Goal: Task Accomplishment & Management: Use online tool/utility

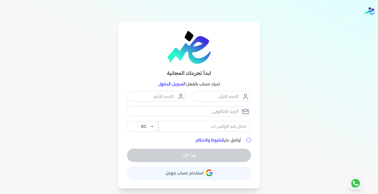
click at [166, 84] on link "تسجيل الدخول" at bounding box center [171, 84] width 26 height 5
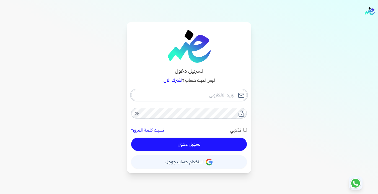
type input "[EMAIL_ADDRESS][DOMAIN_NAME]"
click at [181, 148] on button "تسجيل دخول" at bounding box center [189, 144] width 116 height 13
checkbox input "false"
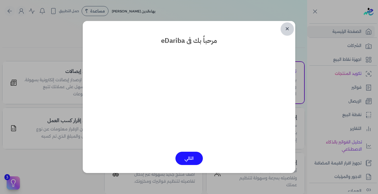
click at [286, 27] on link "✕" at bounding box center [287, 28] width 13 height 13
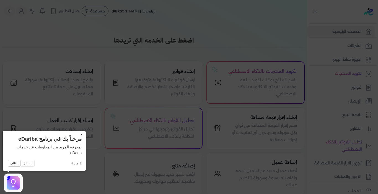
click at [81, 136] on button "×" at bounding box center [81, 135] width 9 height 8
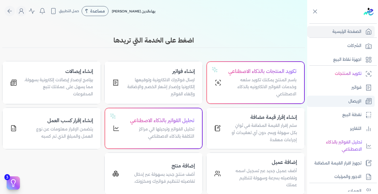
click at [359, 104] on p "الإيصال" at bounding box center [355, 101] width 13 height 7
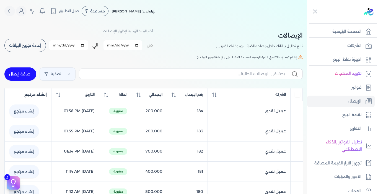
click at [22, 75] on link "اضافة إيصال" at bounding box center [20, 74] width 32 height 13
select select "EGP"
select select "EGS"
select select "B"
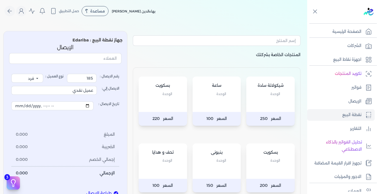
click at [260, 106] on div "شيكولاتة سادة الوحدة" at bounding box center [270, 94] width 48 height 35
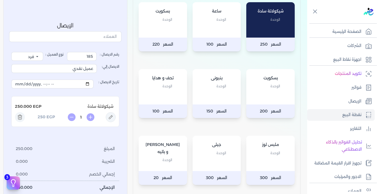
scroll to position [83, 0]
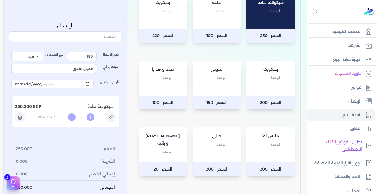
click at [261, 145] on p "الوحدة" at bounding box center [270, 144] width 37 height 7
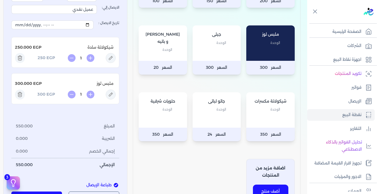
scroll to position [194, 0]
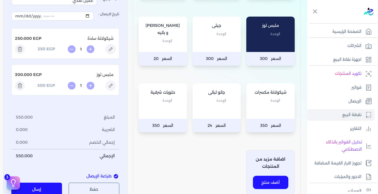
click at [57, 187] on button "إرسال" at bounding box center [36, 189] width 51 height 13
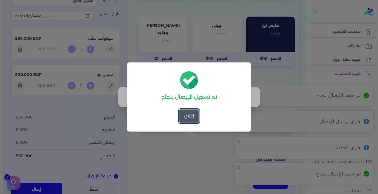
click at [194, 119] on button "إغلاق" at bounding box center [189, 116] width 20 height 13
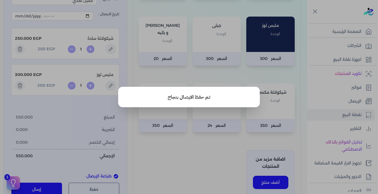
click at [199, 150] on button "close" at bounding box center [189, 97] width 378 height 194
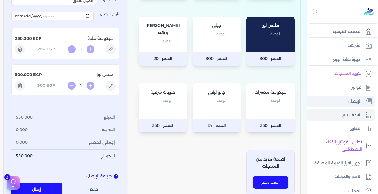
click at [343, 103] on link "الإيصال" at bounding box center [341, 102] width 68 height 12
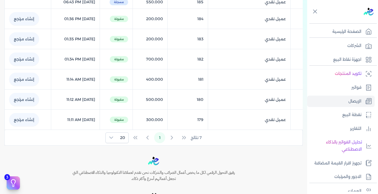
scroll to position [3, 0]
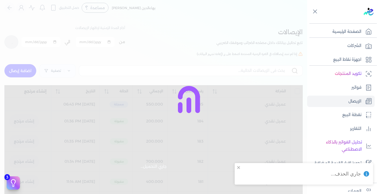
checkbox input "false"
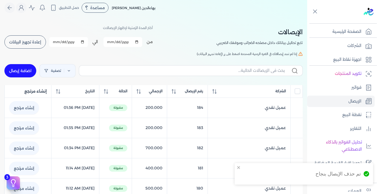
click at [24, 73] on link "اضافة إيصال" at bounding box center [20, 70] width 32 height 13
select select "EGP"
select select "EGS"
select select "B"
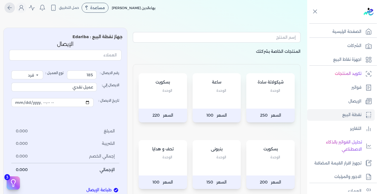
click at [13, 9] on icon "Global" at bounding box center [9, 7] width 7 height 7
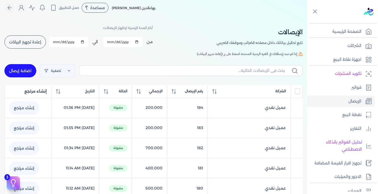
click at [31, 40] on span "إعادة تجهيز البيانات" at bounding box center [25, 42] width 32 height 4
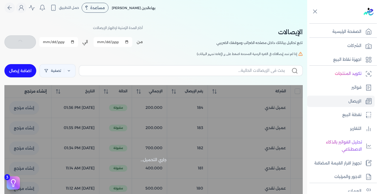
checkbox input "false"
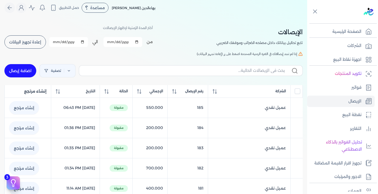
click at [26, 71] on link "اضافة إيصال" at bounding box center [20, 70] width 32 height 13
select select "EGP"
select select "EGS"
select select "B"
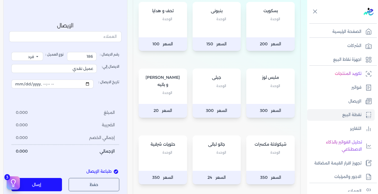
scroll to position [197, 0]
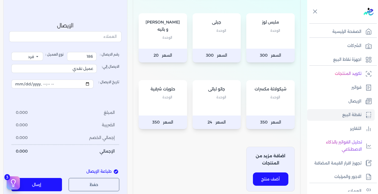
click at [171, 112] on div "حلويات شرقية الوحدة" at bounding box center [163, 97] width 48 height 35
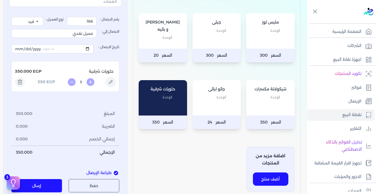
click at [205, 109] on div "جاتو لباتى الوحدة" at bounding box center [217, 97] width 48 height 35
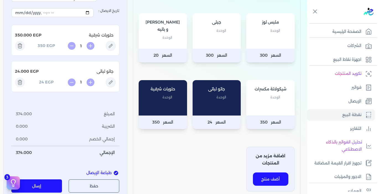
click at [206, 108] on div "جاتو لباتى الوحدة" at bounding box center [217, 97] width 48 height 35
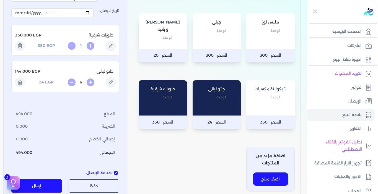
click at [206, 108] on div "جاتو لباتى الوحدة" at bounding box center [217, 97] width 48 height 35
type input "10"
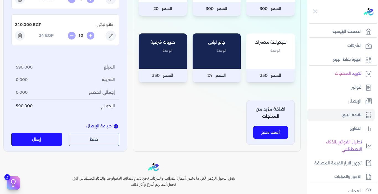
scroll to position [280, 0]
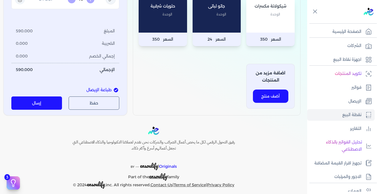
click at [45, 100] on button "إرسال" at bounding box center [36, 103] width 51 height 13
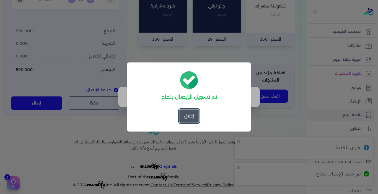
click at [195, 120] on button "إغلاق" at bounding box center [189, 116] width 20 height 13
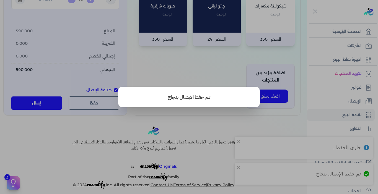
click at [351, 101] on button "close" at bounding box center [189, 97] width 378 height 194
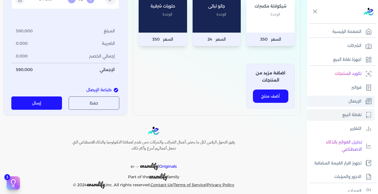
click at [354, 99] on p "الإيصال" at bounding box center [355, 101] width 13 height 7
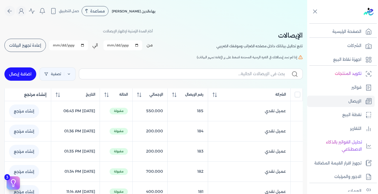
click at [40, 49] on button "إعادة تجهيز البيانات" at bounding box center [25, 45] width 42 height 13
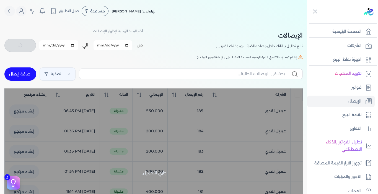
checkbox input "false"
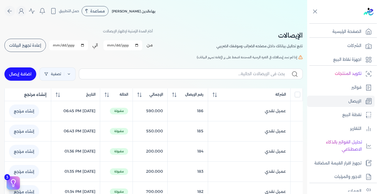
click at [26, 73] on link "اضافة إيصال" at bounding box center [20, 74] width 32 height 13
select select "EGP"
select select "EGS"
select select "B"
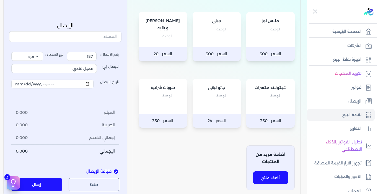
scroll to position [194, 0]
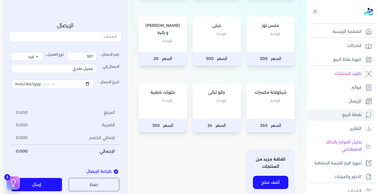
click at [156, 45] on div "[PERSON_NAME] و [PERSON_NAME]" at bounding box center [163, 34] width 48 height 35
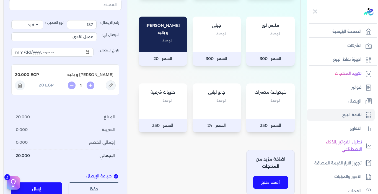
click at [92, 86] on icon at bounding box center [90, 86] width 3 height 0
type input "3"
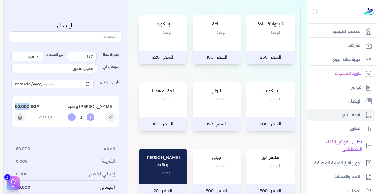
scroll to position [55, 0]
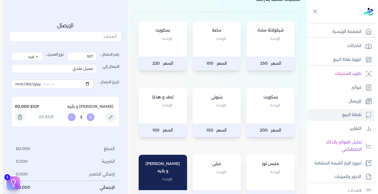
click at [159, 46] on div "بسكويت الوحدة" at bounding box center [163, 38] width 48 height 35
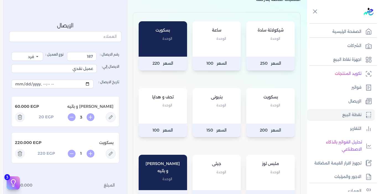
click at [153, 49] on div "بسكويت الوحدة" at bounding box center [163, 38] width 48 height 35
type input "2"
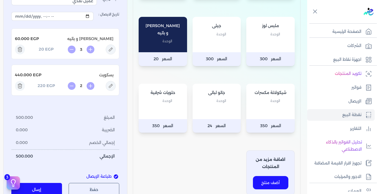
scroll to position [194, 0]
click at [156, 42] on div "[PERSON_NAME] و [PERSON_NAME]" at bounding box center [163, 34] width 48 height 35
type input "6"
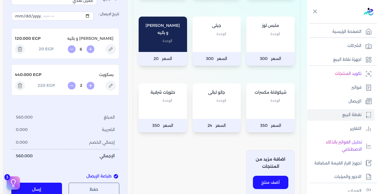
click at [34, 187] on button "إرسال" at bounding box center [36, 189] width 51 height 13
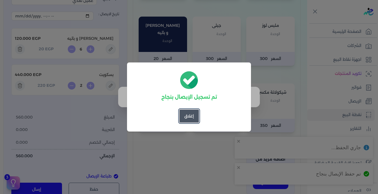
click at [191, 113] on button "إغلاق" at bounding box center [189, 116] width 20 height 13
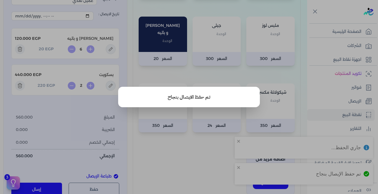
click at [197, 156] on button "close" at bounding box center [189, 97] width 378 height 194
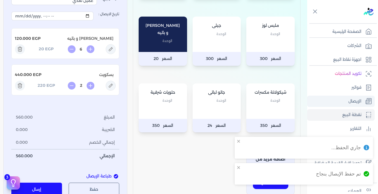
click at [348, 101] on link "الإيصال" at bounding box center [341, 102] width 68 height 12
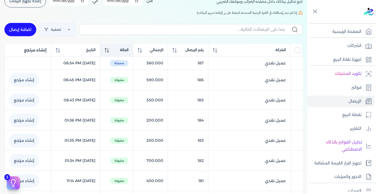
scroll to position [44, 0]
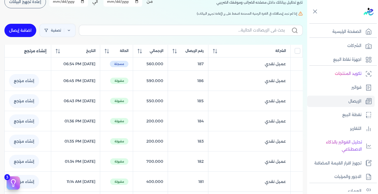
click at [41, 3] on span "إعادة تجهيز البيانات" at bounding box center [25, 2] width 32 height 4
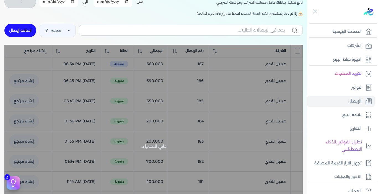
checkbox input "false"
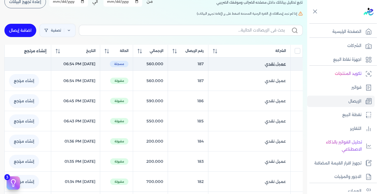
click at [279, 65] on span "عميل نقدي" at bounding box center [275, 64] width 21 height 6
select select "EGP"
select select "EGS"
select select "B"
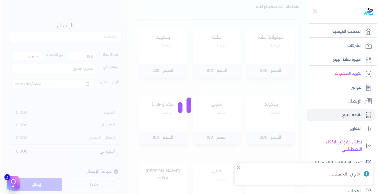
type input "187"
type input "[DATE]T18:54:50"
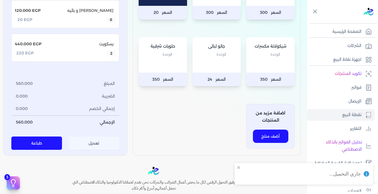
scroll to position [242, 0]
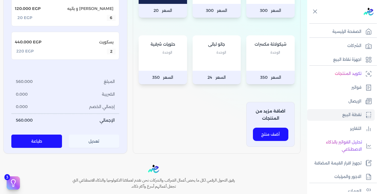
click at [92, 143] on button "تعديل" at bounding box center [94, 141] width 51 height 13
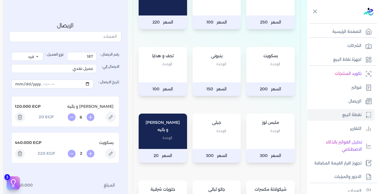
scroll to position [76, 0]
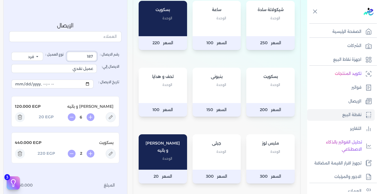
drag, startPoint x: 86, startPoint y: 57, endPoint x: 100, endPoint y: 60, distance: 14.4
click at [100, 60] on label "رقم الايصال : 187" at bounding box center [93, 56] width 52 height 9
type input "188"
click at [22, 119] on icon at bounding box center [20, 118] width 10 height 10
type input "2"
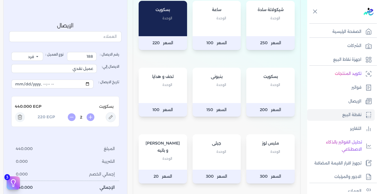
click at [22, 119] on icon at bounding box center [20, 118] width 10 height 10
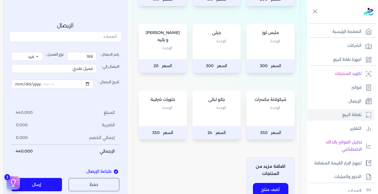
scroll to position [104, 0]
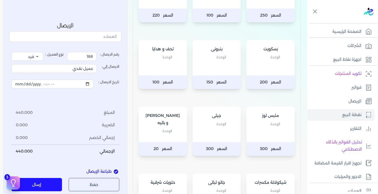
click at [256, 131] on div "ملبس لوز الوحدة" at bounding box center [270, 124] width 48 height 35
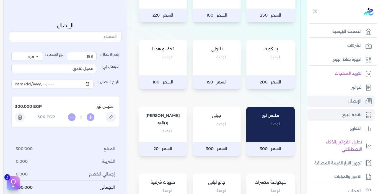
click at [344, 103] on link "الإيصال" at bounding box center [341, 102] width 68 height 12
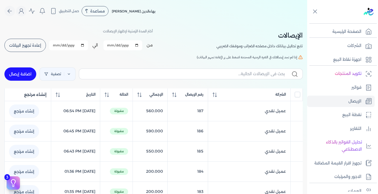
click at [41, 45] on span "إعادة تجهيز البيانات" at bounding box center [25, 45] width 32 height 4
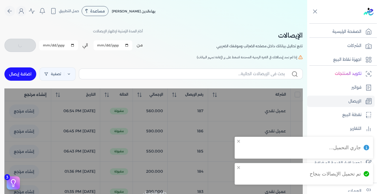
checkbox input "false"
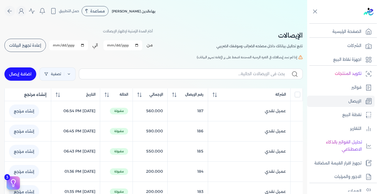
click at [29, 76] on link "اضافة إيصال" at bounding box center [20, 74] width 32 height 13
select select "EGP"
select select "EGS"
select select "B"
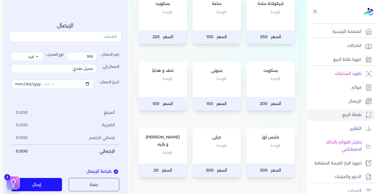
scroll to position [83, 0]
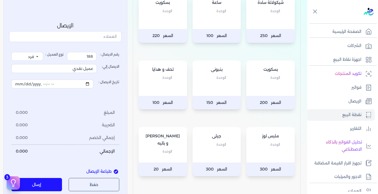
click at [162, 87] on div "تحف و هدايا الوحدة" at bounding box center [163, 78] width 48 height 35
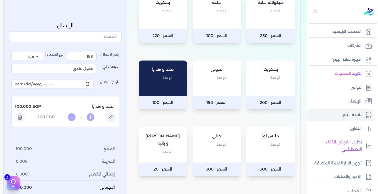
click at [162, 87] on div "تحف و هدايا الوحدة" at bounding box center [163, 78] width 48 height 35
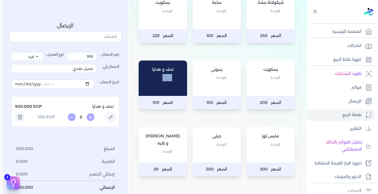
type input "6"
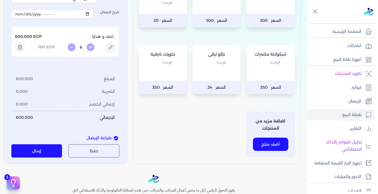
scroll to position [249, 0]
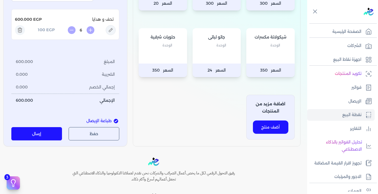
click at [45, 133] on button "إرسال" at bounding box center [36, 134] width 51 height 13
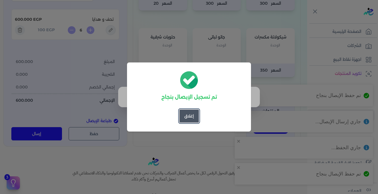
click at [189, 117] on button "إغلاق" at bounding box center [189, 116] width 20 height 13
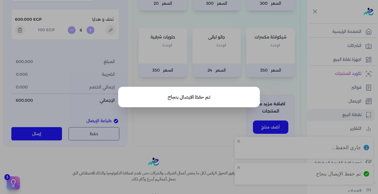
click at [193, 122] on button "close" at bounding box center [189, 97] width 378 height 194
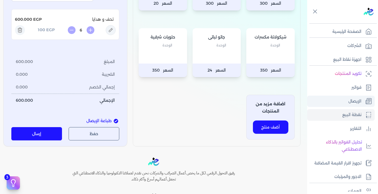
click at [346, 98] on link "الإيصال" at bounding box center [341, 102] width 68 height 12
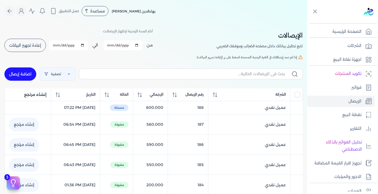
click at [10, 42] on button "إعادة تجهيز البيانات" at bounding box center [25, 45] width 42 height 13
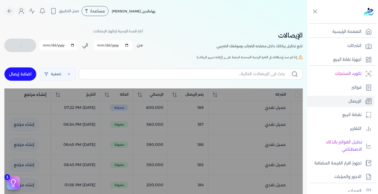
checkbox input "false"
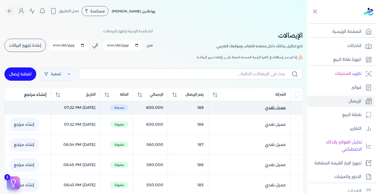
click at [271, 108] on span "عميل نقدي" at bounding box center [275, 108] width 21 height 6
select select "EGP"
select select "EGS"
select select "B"
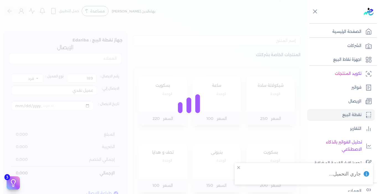
type input "188"
type input "[DATE]T19:22:03"
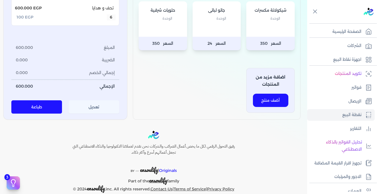
scroll to position [277, 0]
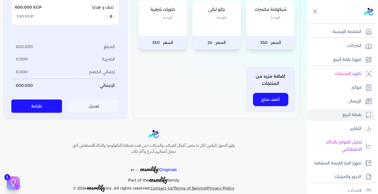
click at [93, 110] on button "تعديل" at bounding box center [94, 106] width 51 height 13
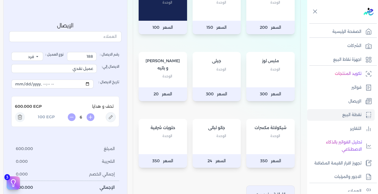
scroll to position [138, 0]
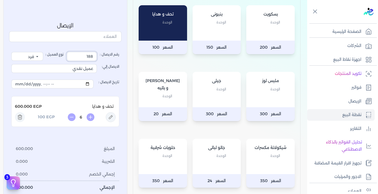
click at [80, 60] on input "188" at bounding box center [82, 56] width 30 height 9
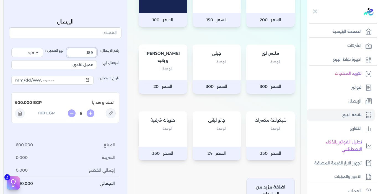
scroll to position [166, 0]
type input "189"
click at [20, 113] on icon at bounding box center [20, 113] width 10 height 10
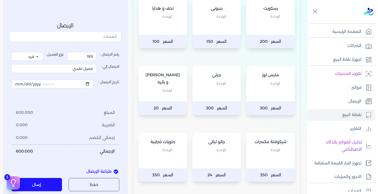
scroll to position [138, 0]
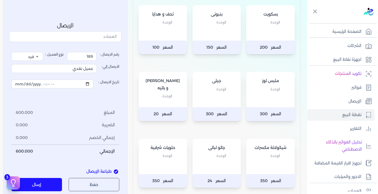
click at [271, 32] on div "بسكويت الوحدة" at bounding box center [270, 22] width 48 height 35
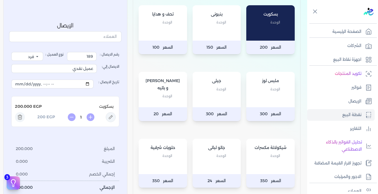
click at [261, 94] on div "ملبس لوز الوحدة" at bounding box center [270, 89] width 48 height 35
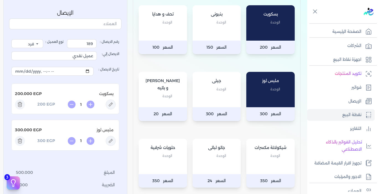
click at [262, 30] on div "بسكويت الوحدة" at bounding box center [270, 22] width 48 height 35
type input "2"
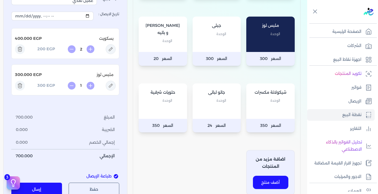
click at [19, 86] on icon at bounding box center [20, 86] width 10 height 10
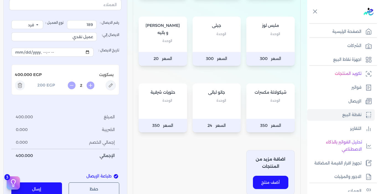
click at [23, 87] on icon at bounding box center [20, 86] width 10 height 10
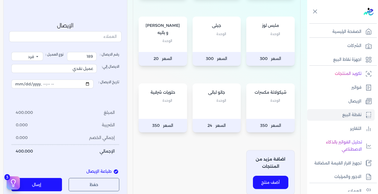
click at [255, 112] on div "شيكولاتة مكسرات الوحدة" at bounding box center [270, 101] width 48 height 35
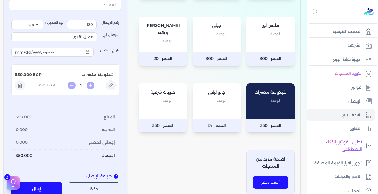
click at [211, 43] on div "جيلى الوحدة" at bounding box center [217, 34] width 48 height 35
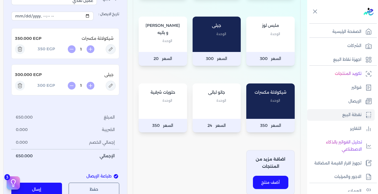
click at [83, 49] on input "1" at bounding box center [81, 49] width 9 height 6
click at [90, 60] on ul "شيكولاتة مكسرات EGP 175.000 0.5 EGP 350 جيلى EGP 300.000 1 EGP 300" at bounding box center [65, 61] width 108 height 67
drag, startPoint x: 80, startPoint y: 48, endPoint x: 85, endPoint y: 49, distance: 4.8
click at [85, 49] on input "0.5" at bounding box center [81, 49] width 9 height 6
click at [84, 65] on li "جيلى EGP 300.000 1 EGP 300" at bounding box center [65, 80] width 108 height 31
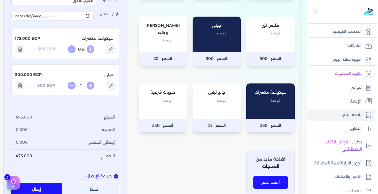
click at [24, 50] on icon at bounding box center [20, 49] width 10 height 10
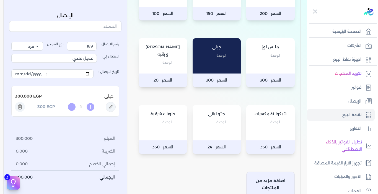
scroll to position [166, 0]
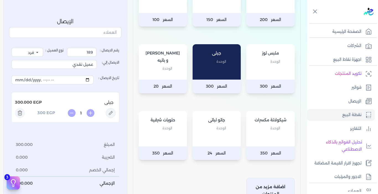
click at [225, 70] on div "جيلى الوحدة" at bounding box center [217, 61] width 48 height 35
type input "2"
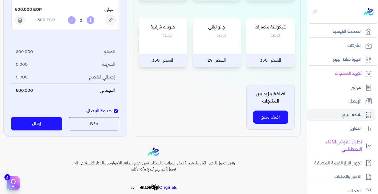
scroll to position [286, 0]
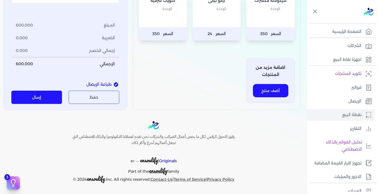
click at [22, 95] on button "إرسال" at bounding box center [36, 97] width 51 height 13
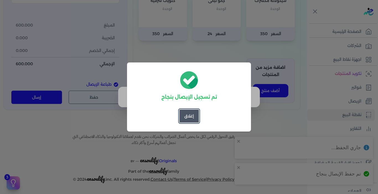
click at [193, 117] on button "إغلاق" at bounding box center [189, 116] width 20 height 13
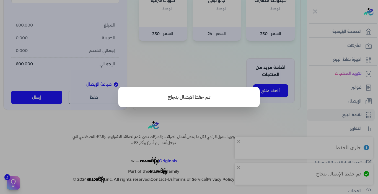
click at [225, 122] on button "close" at bounding box center [189, 97] width 378 height 194
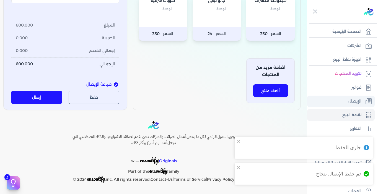
click at [367, 98] on link "الإيصال" at bounding box center [341, 102] width 68 height 12
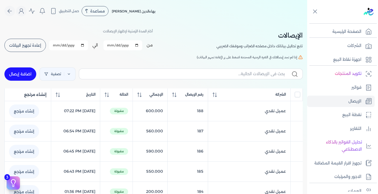
click at [16, 41] on button "إعادة تجهيز البيانات" at bounding box center [25, 45] width 42 height 13
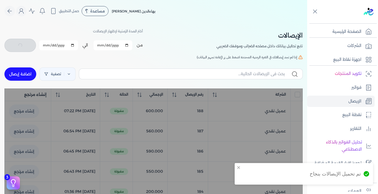
checkbox input "false"
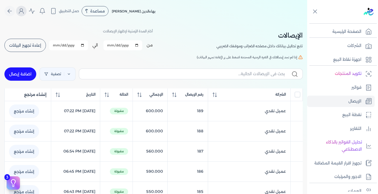
click at [21, 16] on button "Global" at bounding box center [21, 11] width 11 height 11
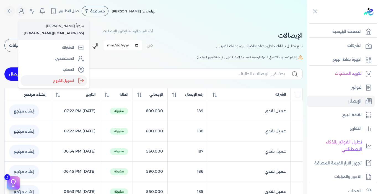
click at [72, 81] on label "تسجيل الخروج" at bounding box center [53, 80] width 67 height 11
click at [307, 22] on input "Close" at bounding box center [307, 22] width 0 height 0
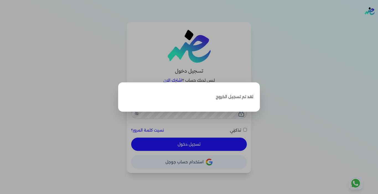
type input "[EMAIL_ADDRESS][DOMAIN_NAME]"
checkbox input "false"
click at [299, 56] on label "Close" at bounding box center [189, 97] width 378 height 194
click at [378, 22] on input "Close" at bounding box center [378, 22] width 0 height 0
